Goal: Task Accomplishment & Management: Use online tool/utility

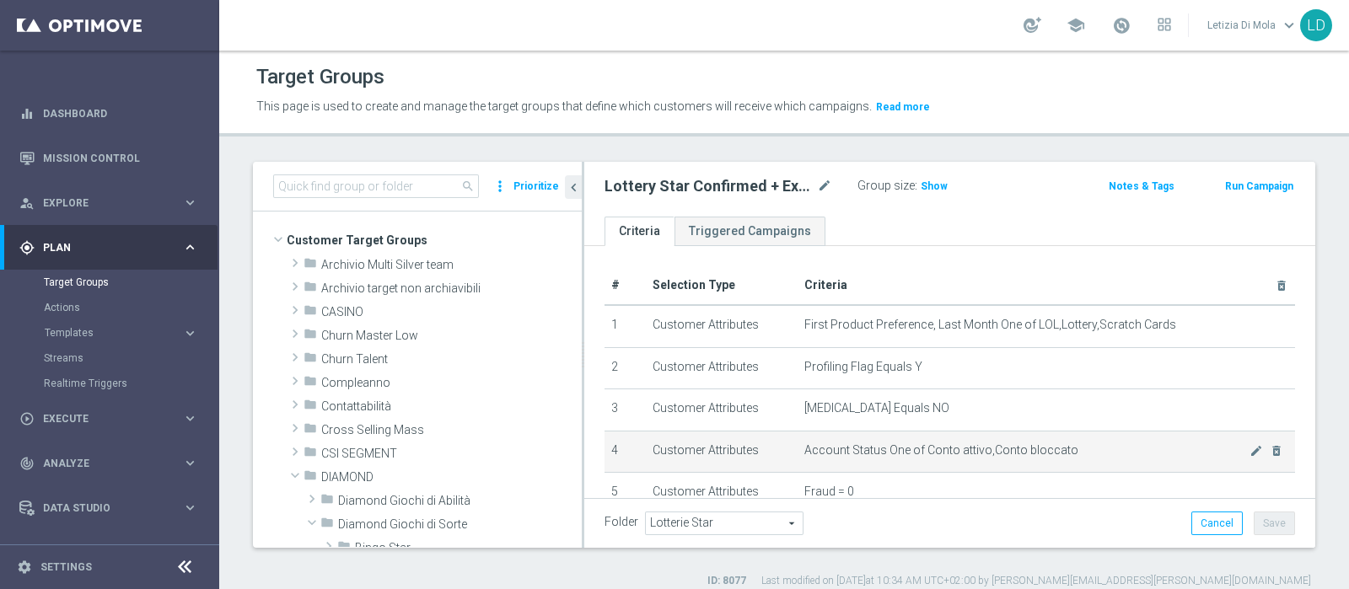
scroll to position [316, 0]
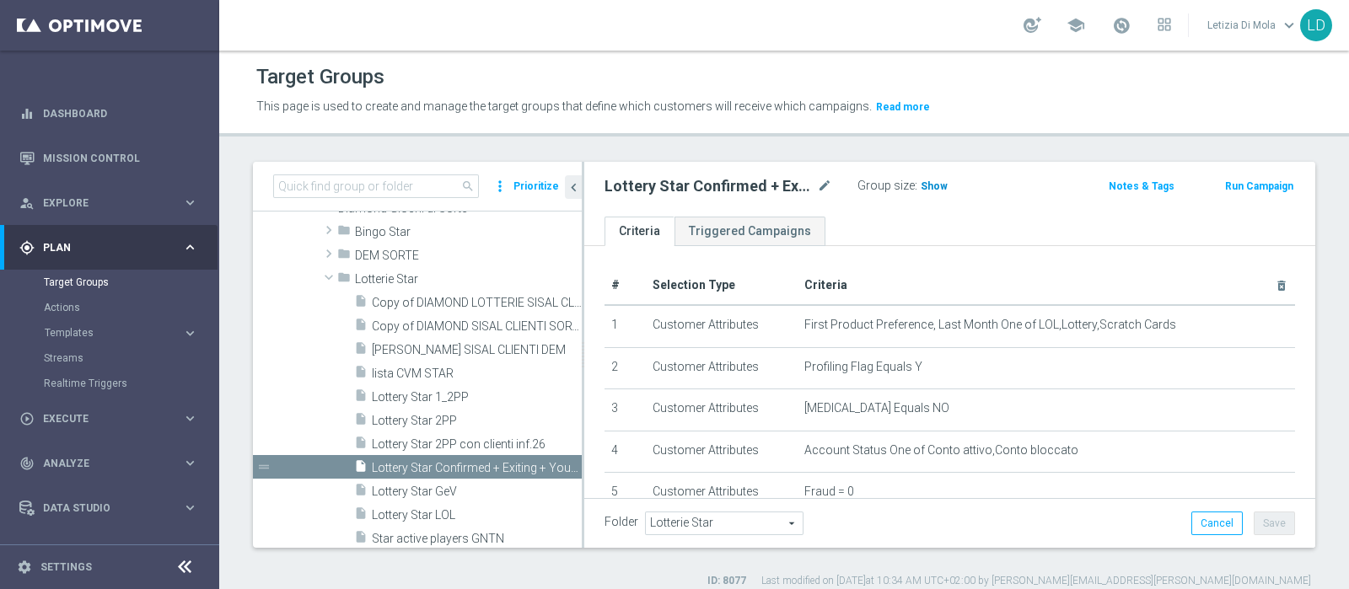
click at [938, 185] on span "Show" at bounding box center [934, 186] width 27 height 12
click at [933, 183] on span "122" at bounding box center [932, 188] width 21 height 16
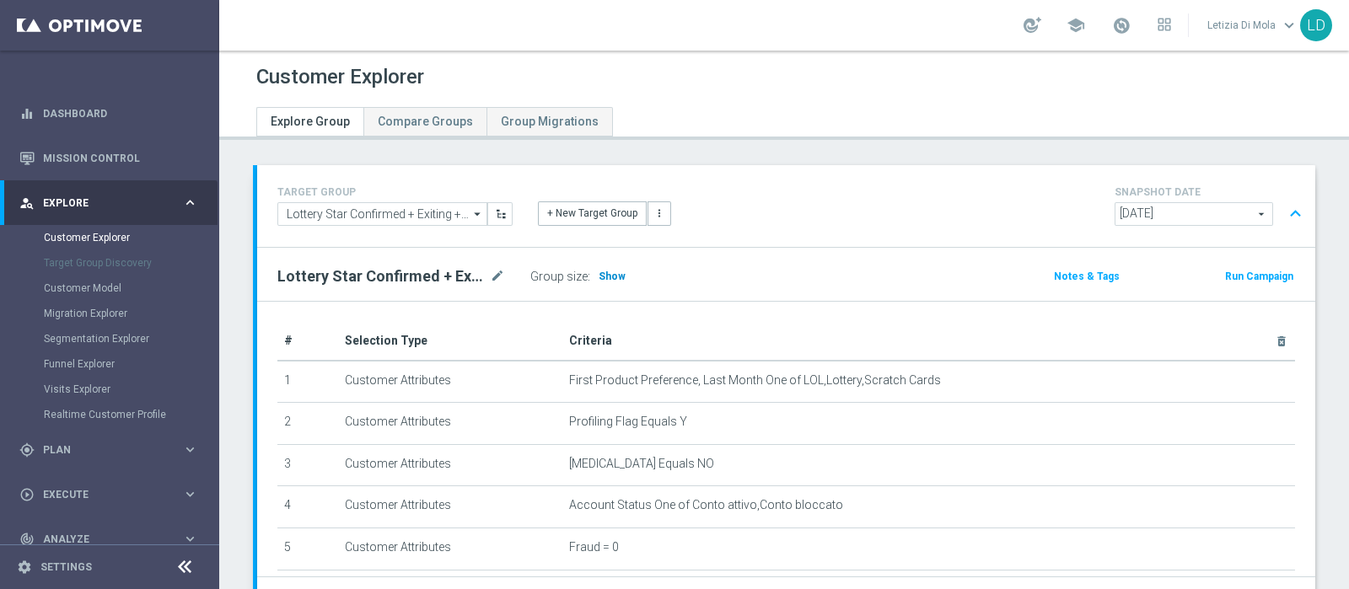
click at [603, 271] on span "Show" at bounding box center [612, 277] width 27 height 12
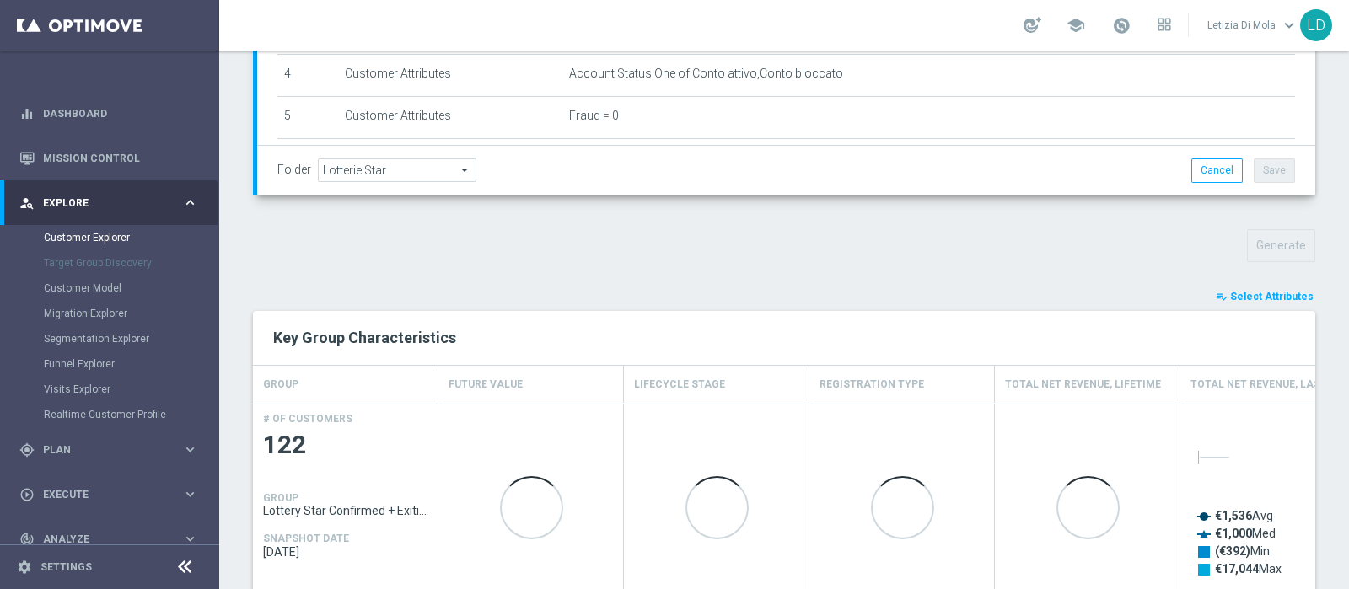
scroll to position [630, 0]
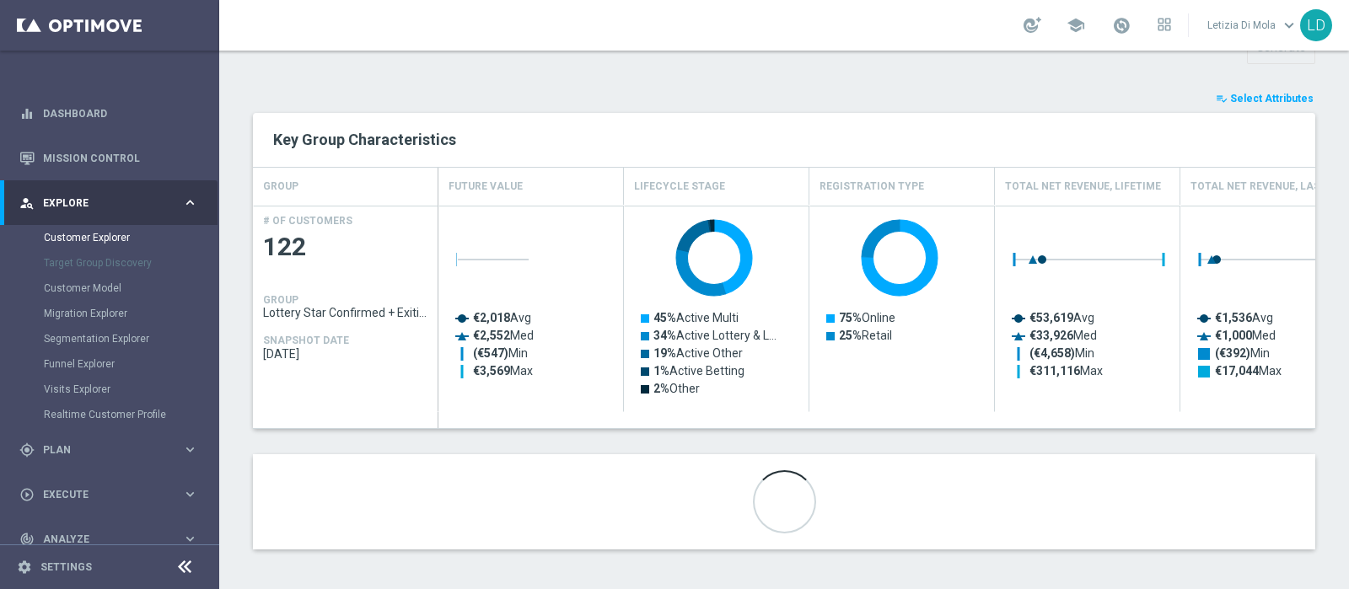
click at [1256, 94] on span "Select Attributes" at bounding box center [1271, 99] width 83 height 12
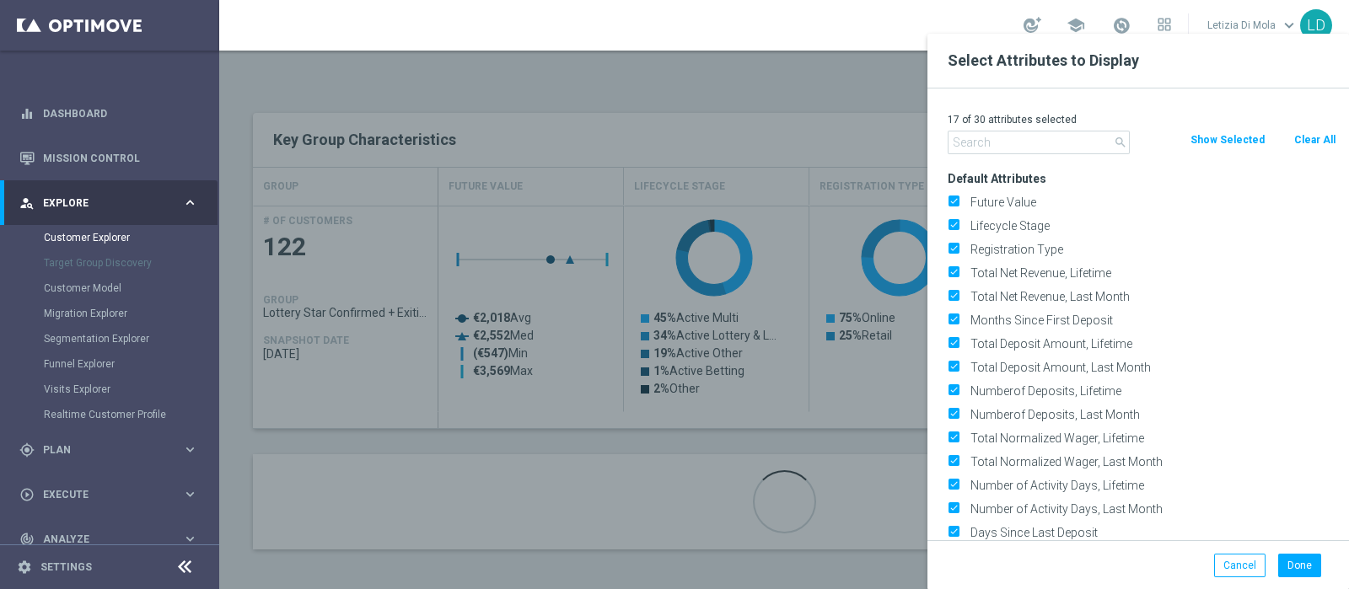
click at [1005, 137] on input "text" at bounding box center [1039, 143] width 182 height 24
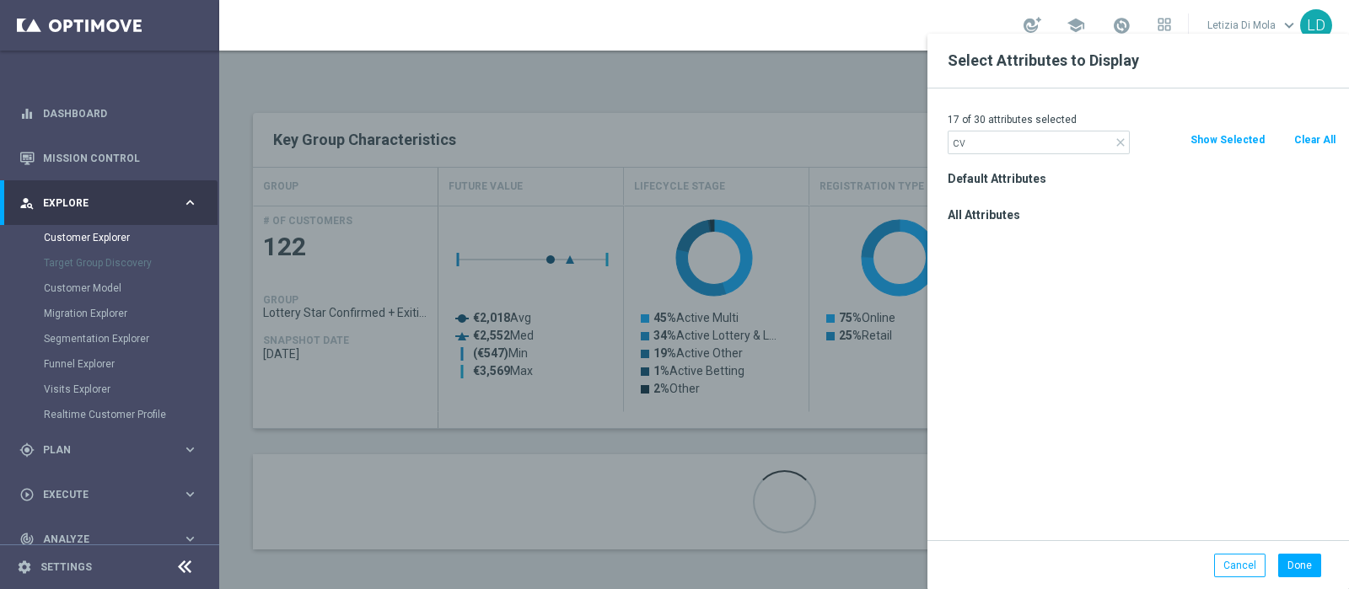
type input "c"
type input "mana"
click at [1019, 229] on div "CMANAGEMENT" at bounding box center [1142, 239] width 414 height 24
click at [1024, 237] on label "CMANAGEMENT" at bounding box center [1151, 238] width 372 height 15
click at [959, 237] on input "CMANAGEMENT" at bounding box center [953, 240] width 11 height 11
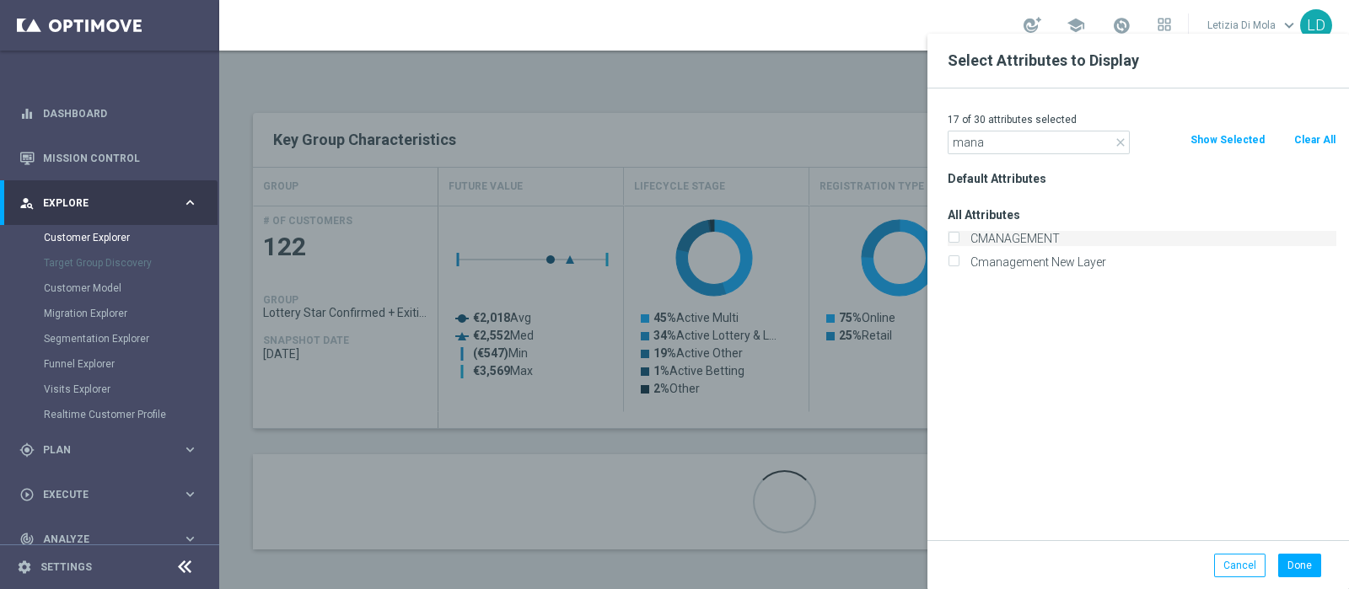
checkbox input "true"
click at [1287, 564] on button "Done" at bounding box center [1299, 566] width 43 height 24
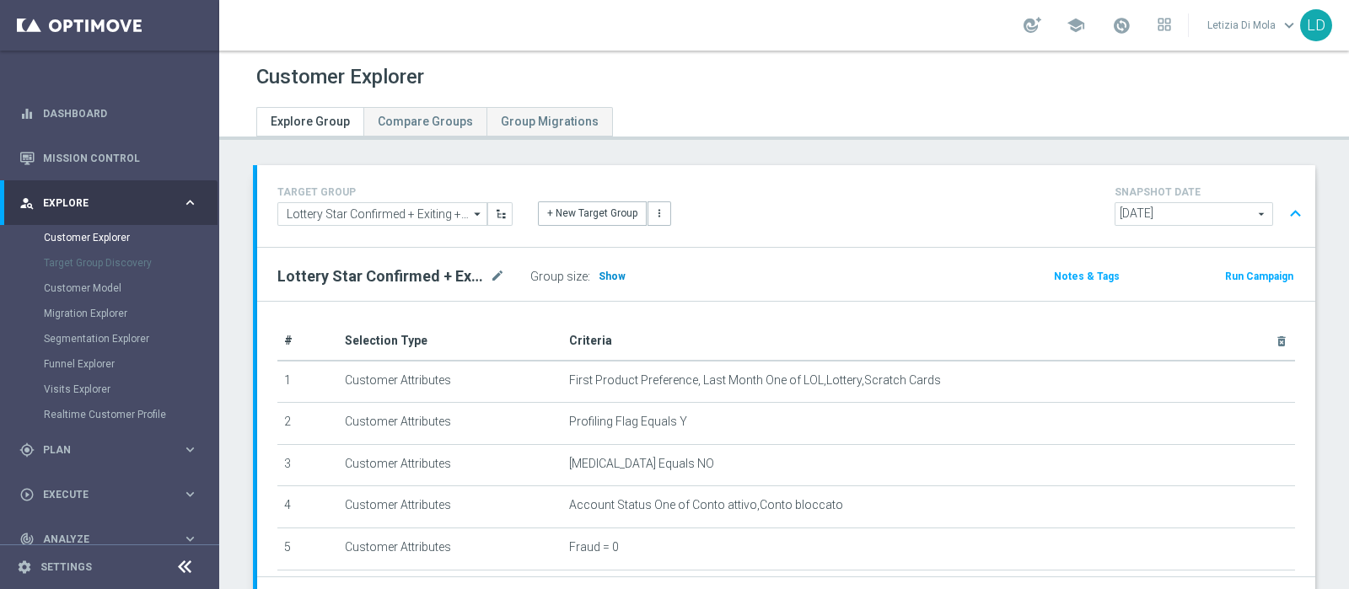
click at [616, 272] on span "Show" at bounding box center [612, 277] width 27 height 12
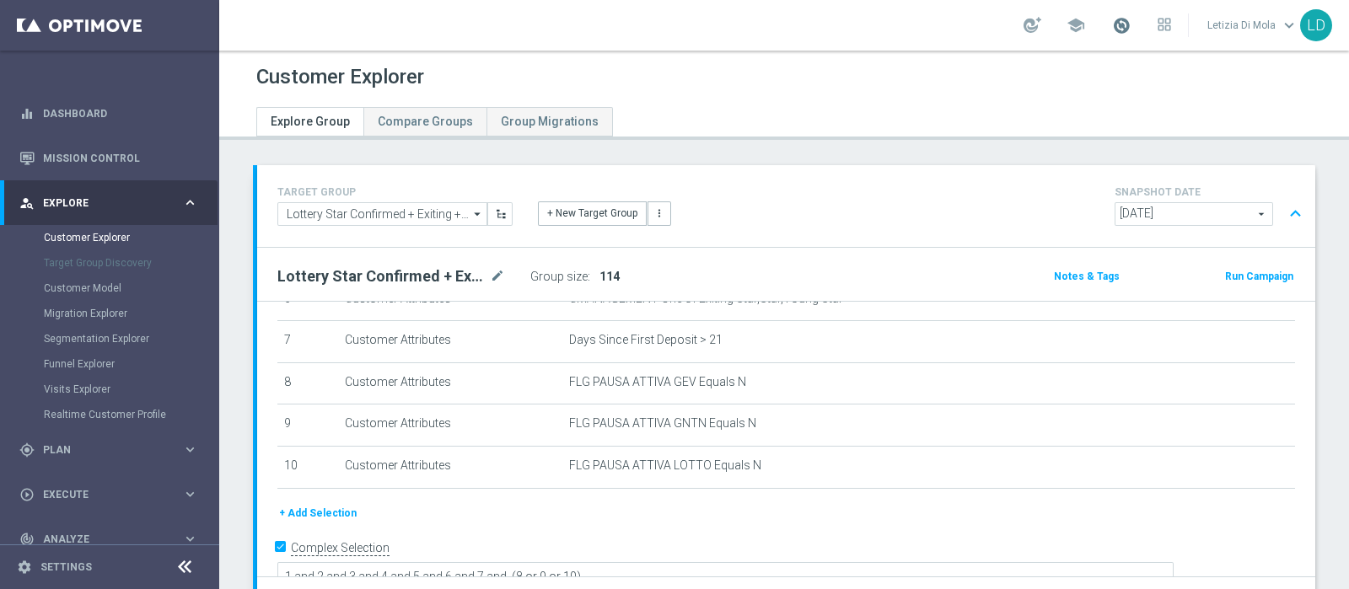
click at [1121, 26] on span at bounding box center [1121, 25] width 19 height 19
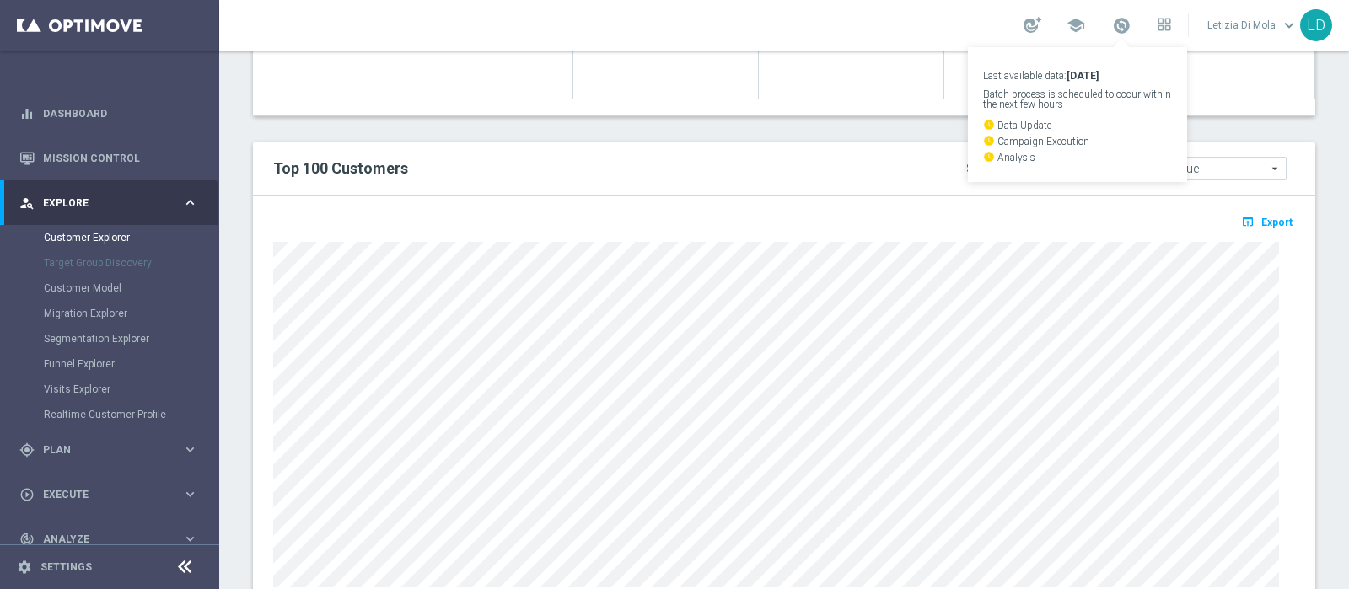
scroll to position [1001, 0]
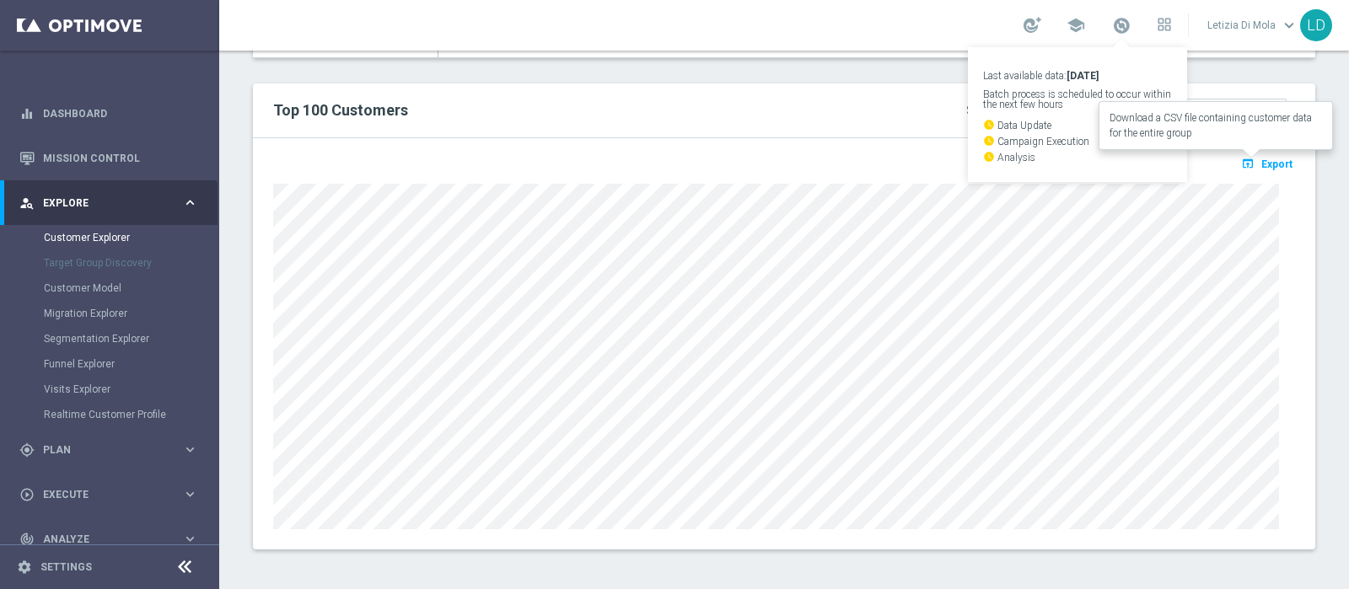
click at [1261, 159] on span "Export" at bounding box center [1276, 165] width 31 height 12
